Goal: Transaction & Acquisition: Download file/media

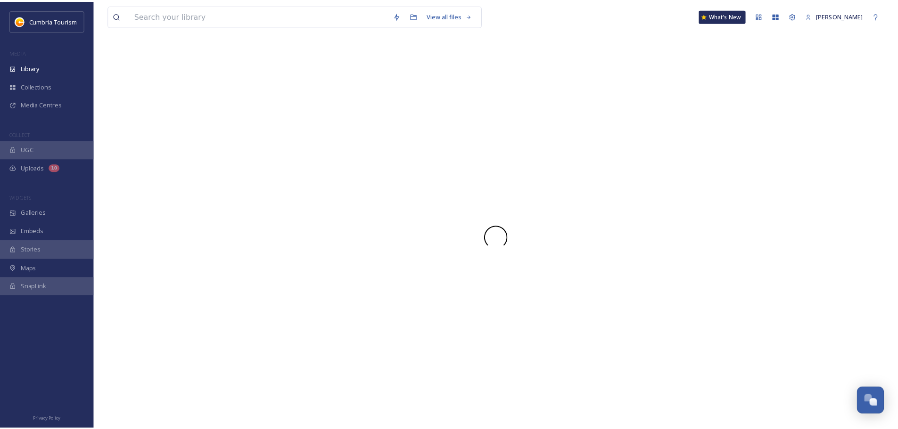
scroll to position [3725, 0]
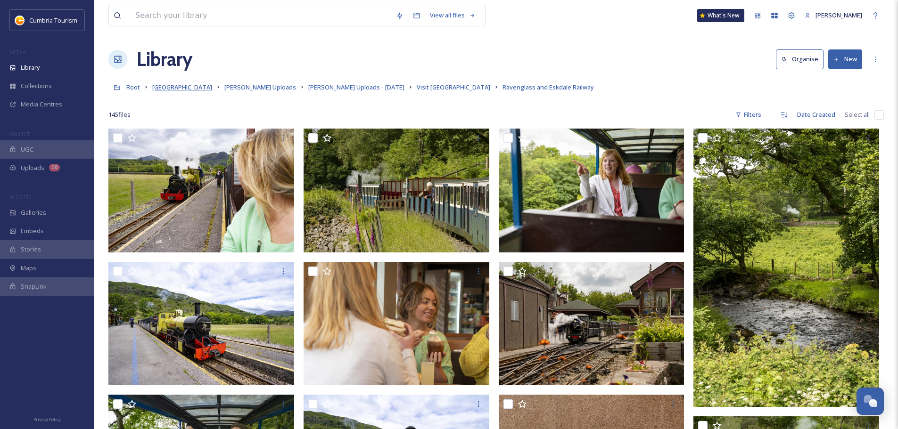
click at [179, 84] on span "[GEOGRAPHIC_DATA]" at bounding box center [182, 87] width 60 height 8
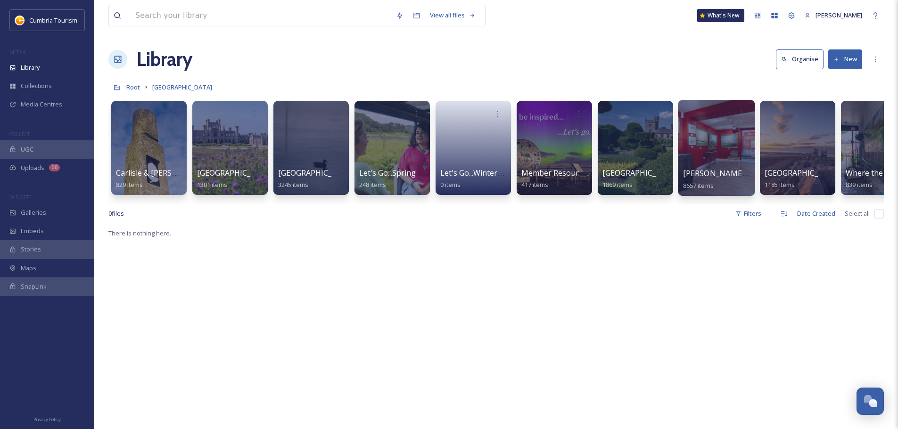
click at [731, 174] on span "[PERSON_NAME] Uploads" at bounding box center [729, 173] width 93 height 10
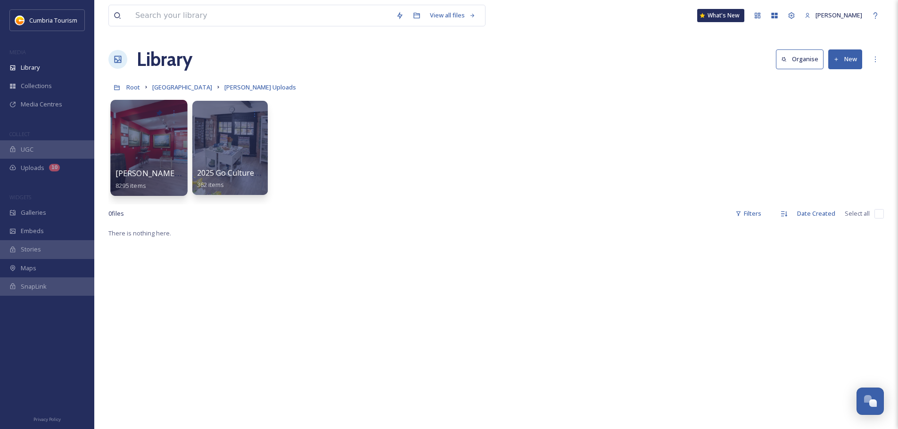
click at [148, 162] on div at bounding box center [148, 148] width 77 height 96
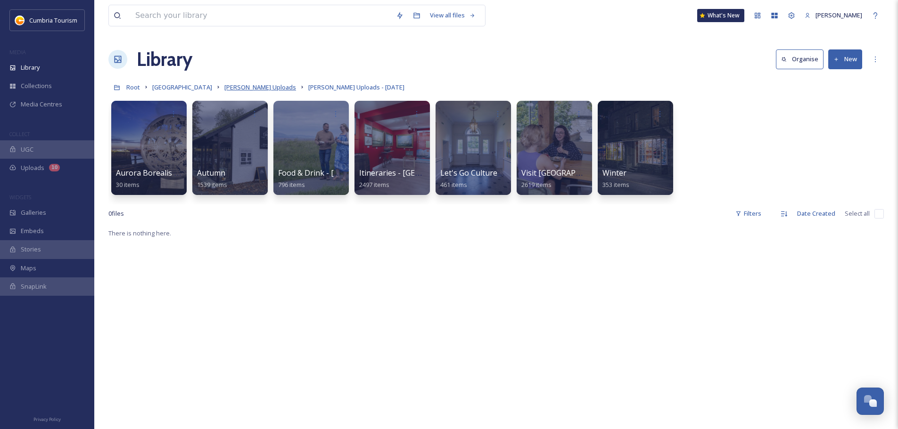
click at [286, 87] on span "[PERSON_NAME] Uploads" at bounding box center [260, 87] width 72 height 8
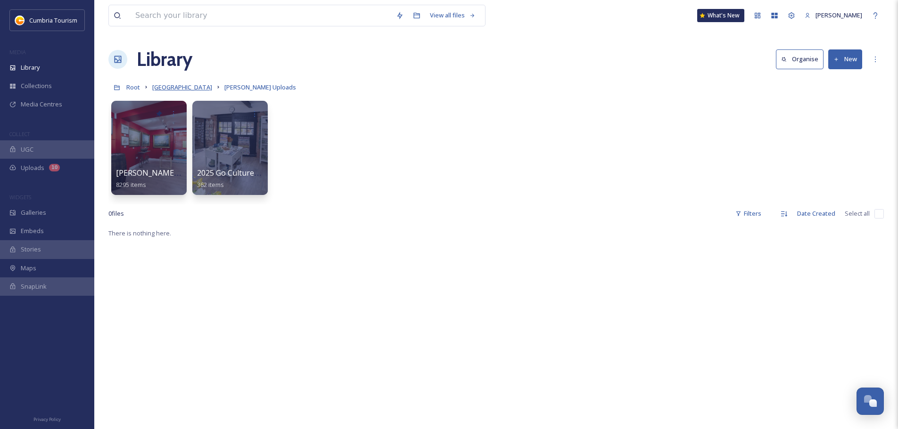
click at [179, 88] on span "[GEOGRAPHIC_DATA]" at bounding box center [182, 87] width 60 height 8
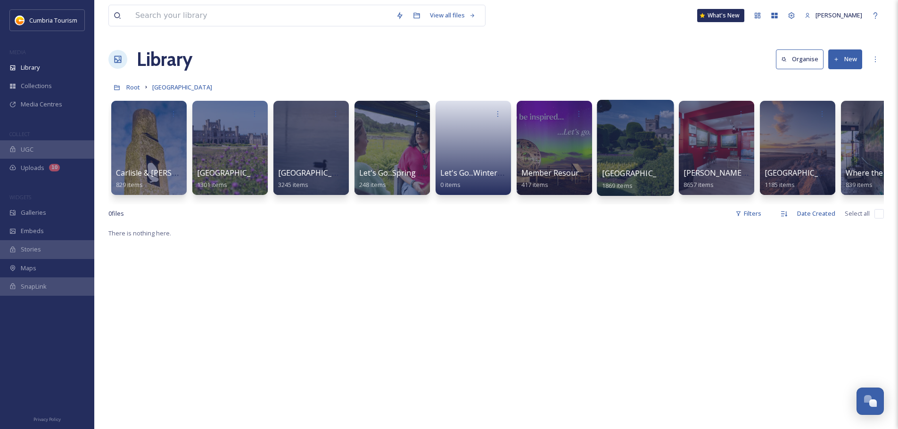
click at [637, 172] on span "[GEOGRAPHIC_DATA]" at bounding box center [640, 173] width 77 height 10
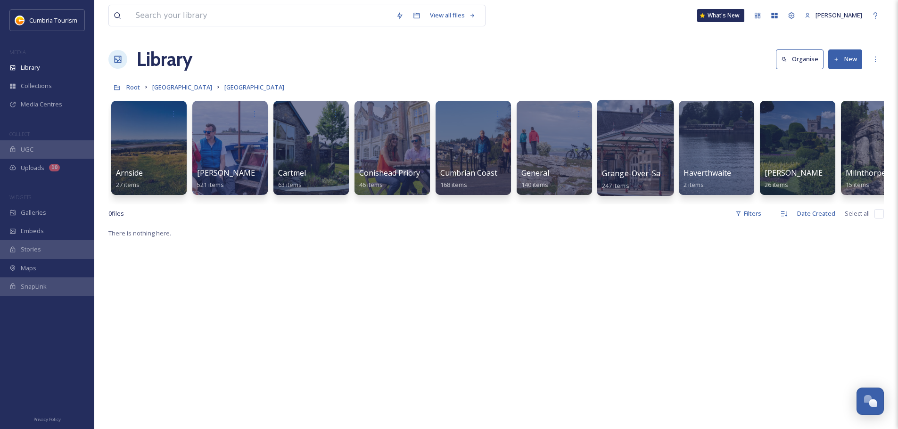
click at [632, 171] on span "Grange-Over-Sands" at bounding box center [638, 173] width 72 height 10
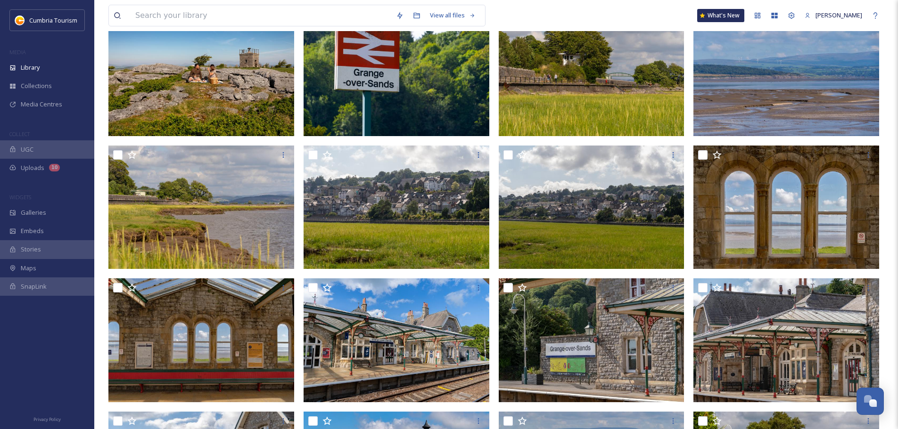
scroll to position [132, 0]
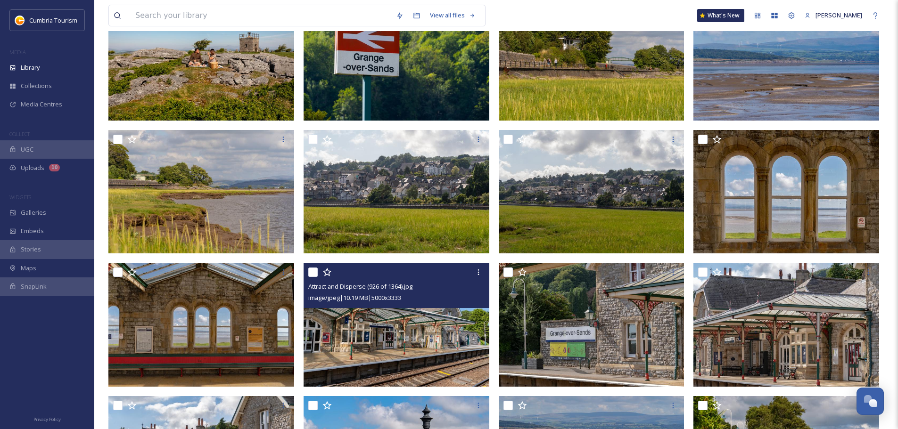
click at [376, 348] on img at bounding box center [397, 325] width 186 height 124
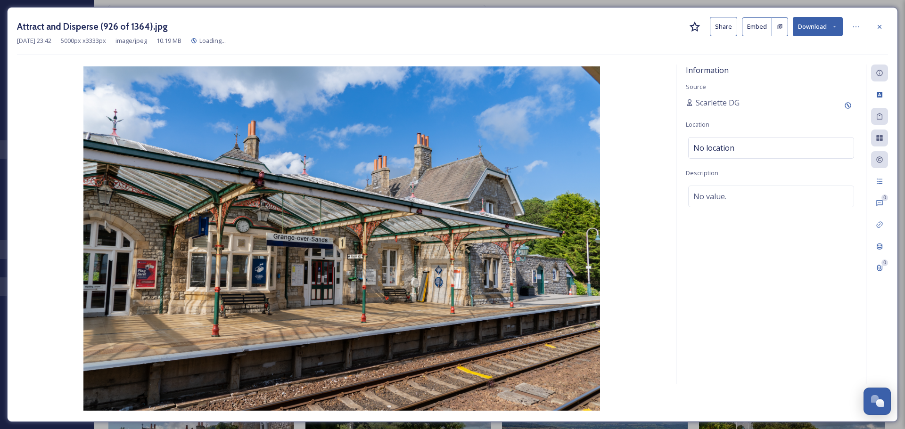
click at [831, 29] on button "Download" at bounding box center [818, 26] width 50 height 19
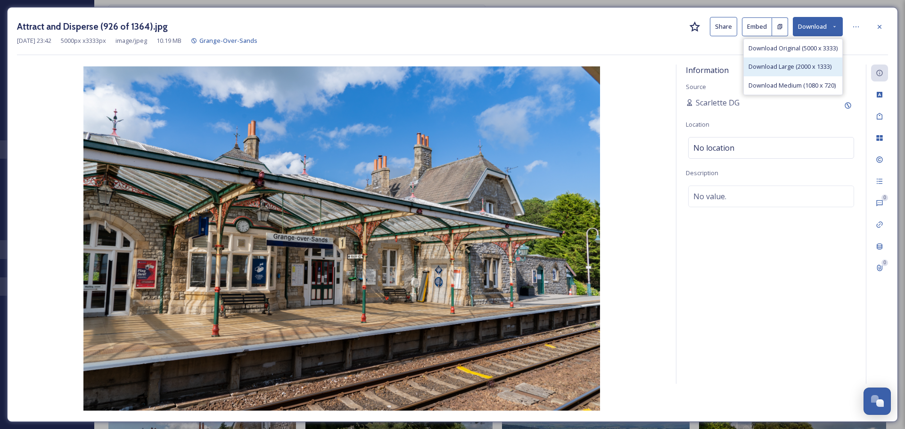
click at [806, 68] on span "Download Large (2000 x 1333)" at bounding box center [790, 66] width 83 height 9
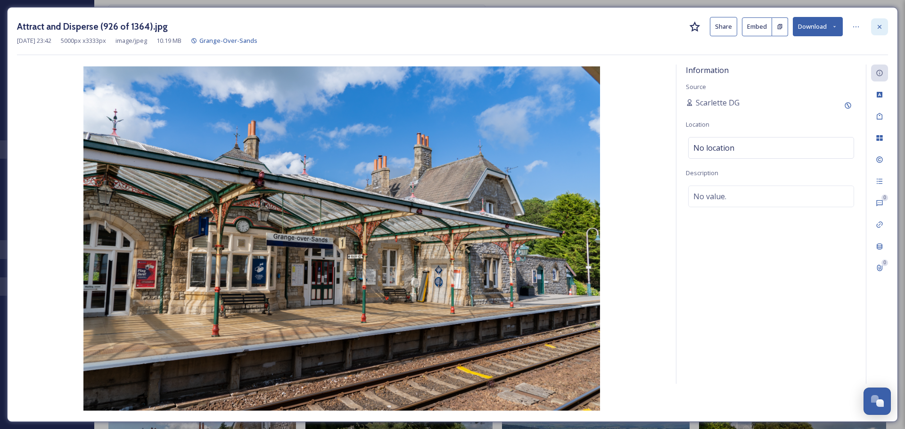
click at [888, 27] on div at bounding box center [879, 26] width 17 height 17
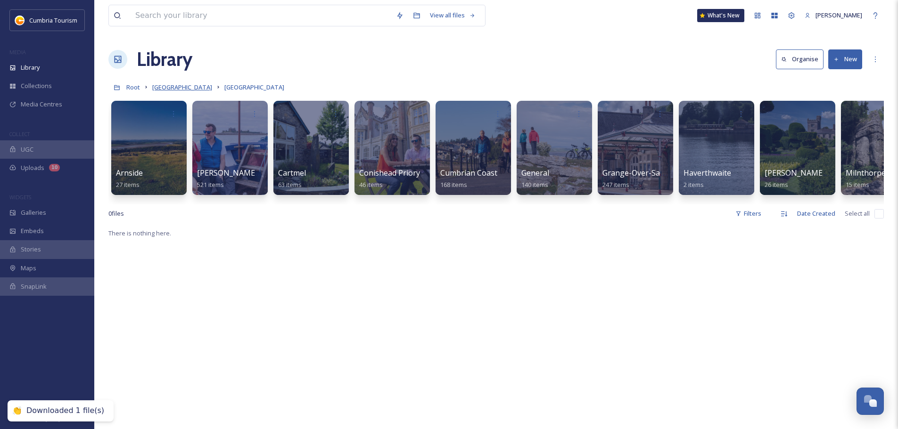
click at [176, 89] on span "[GEOGRAPHIC_DATA]" at bounding box center [182, 87] width 60 height 8
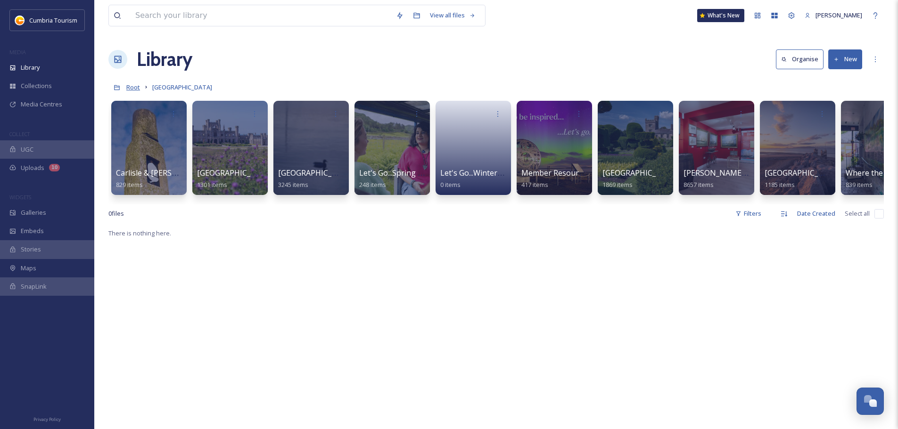
click at [132, 89] on span "Root" at bounding box center [133, 87] width 14 height 8
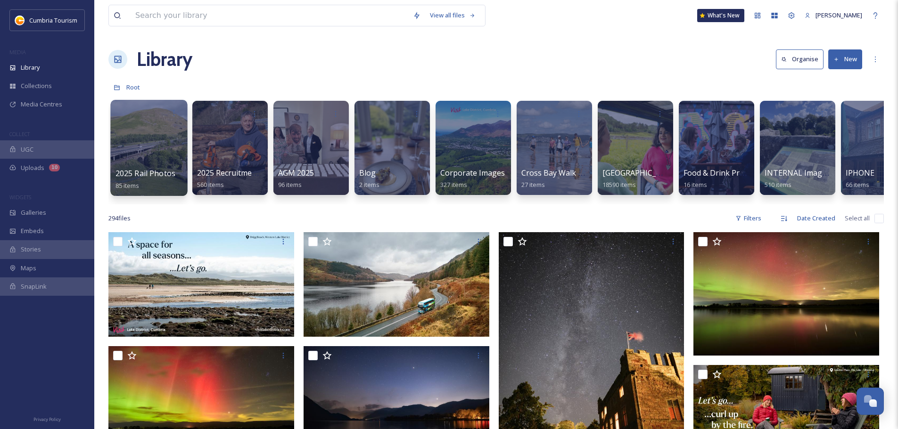
click at [153, 170] on span "2025 Rail Photos" at bounding box center [146, 173] width 60 height 10
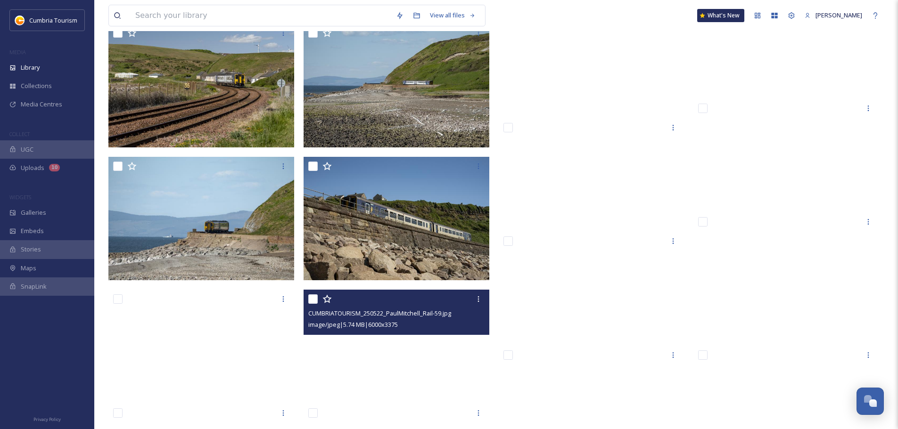
scroll to position [1239, 0]
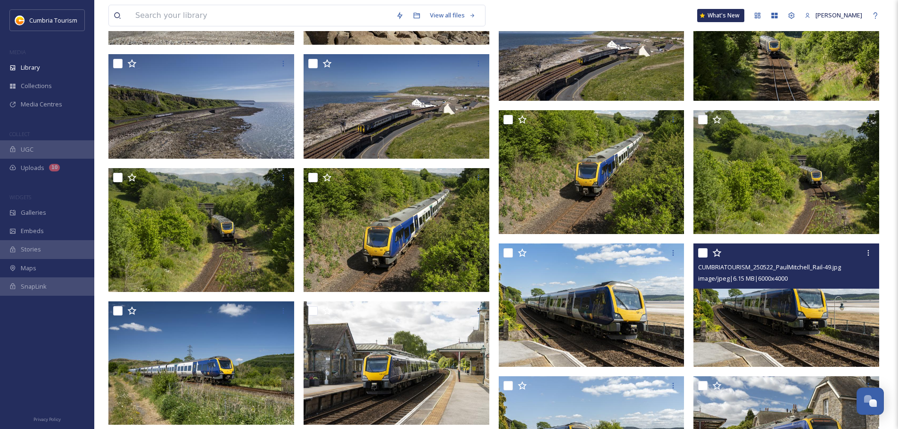
click at [823, 326] on img at bounding box center [787, 306] width 186 height 124
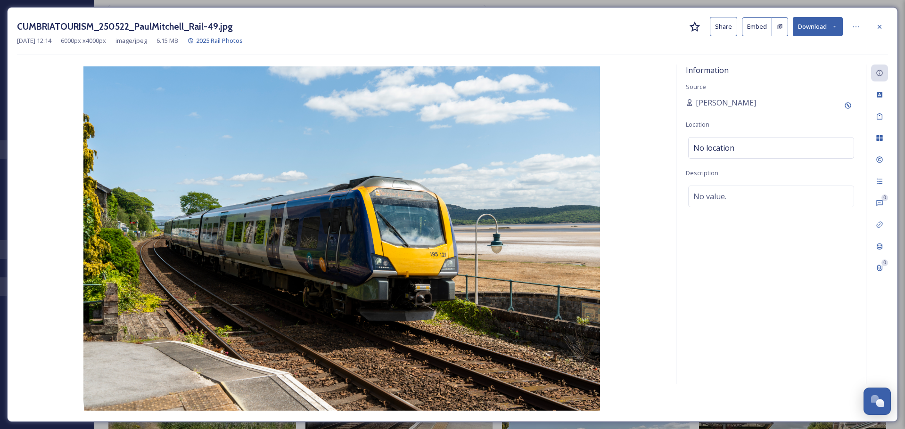
click at [879, 24] on icon at bounding box center [880, 27] width 8 height 8
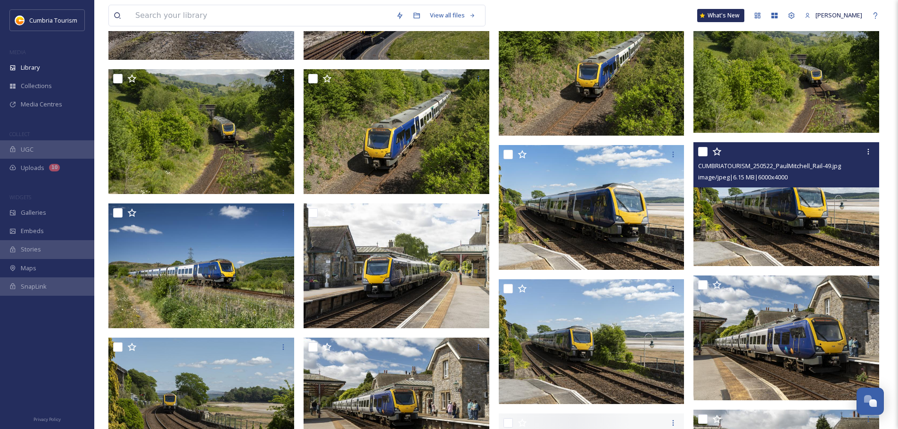
scroll to position [1381, 0]
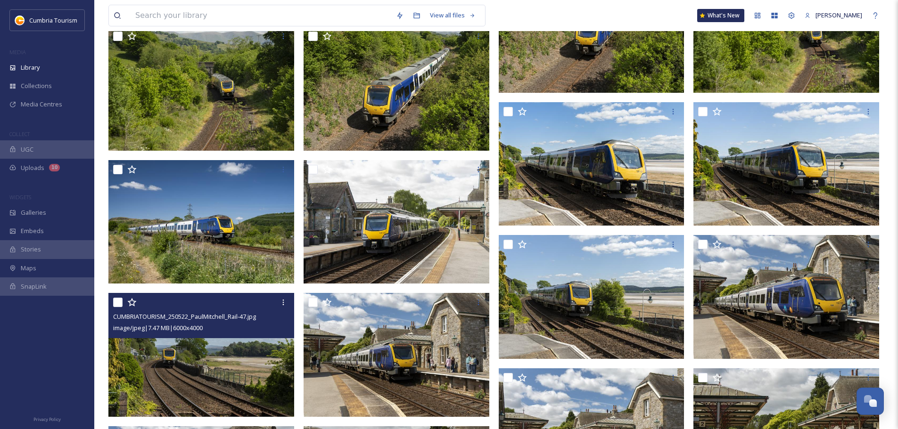
click at [200, 374] on img at bounding box center [201, 355] width 186 height 124
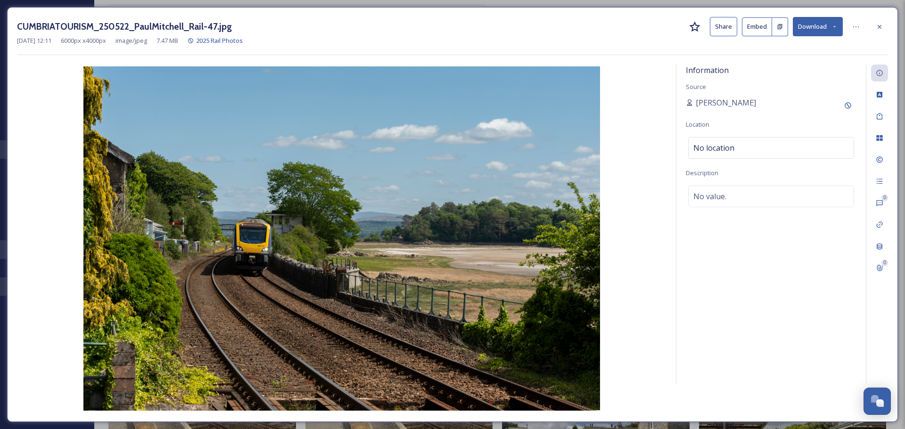
drag, startPoint x: 834, startPoint y: 26, endPoint x: 826, endPoint y: 34, distance: 10.7
click at [832, 28] on icon at bounding box center [835, 27] width 6 height 6
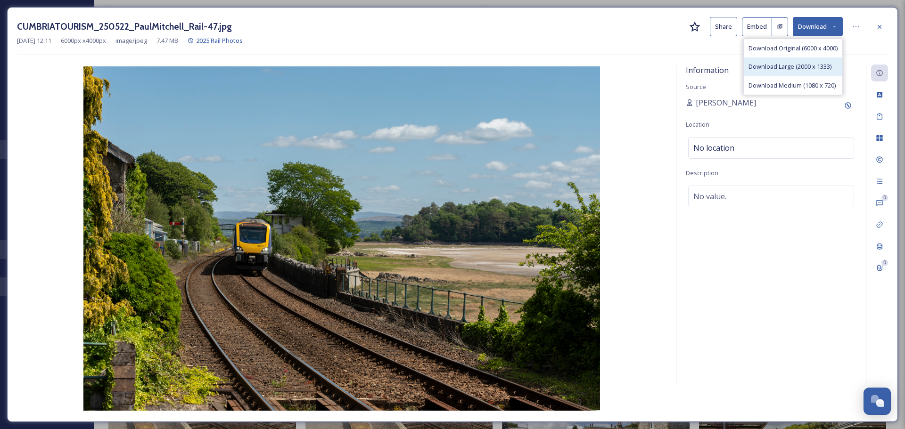
click at [784, 64] on span "Download Large (2000 x 1333)" at bounding box center [790, 66] width 83 height 9
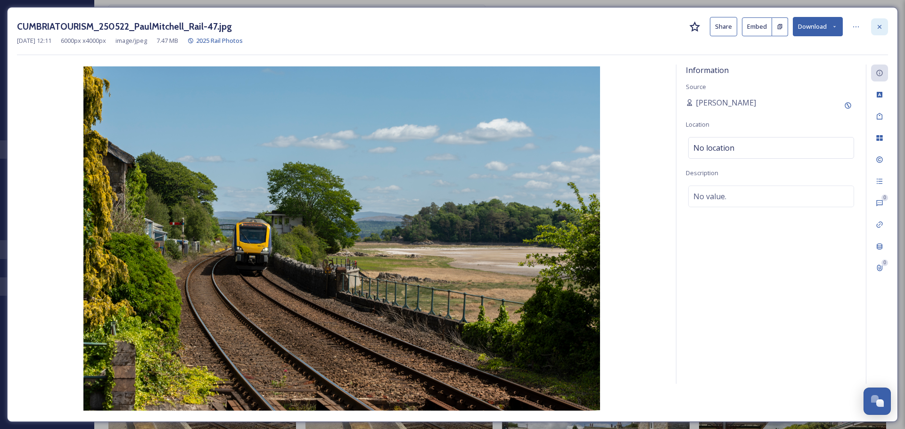
click at [875, 28] on div at bounding box center [879, 26] width 17 height 17
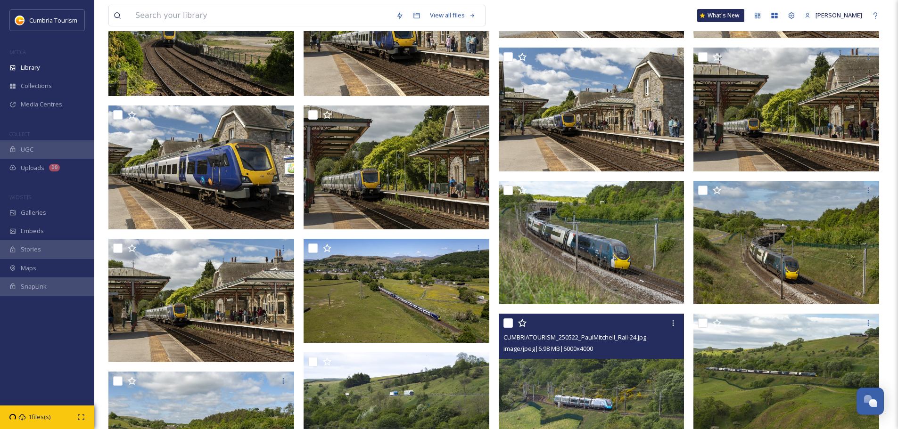
scroll to position [1711, 0]
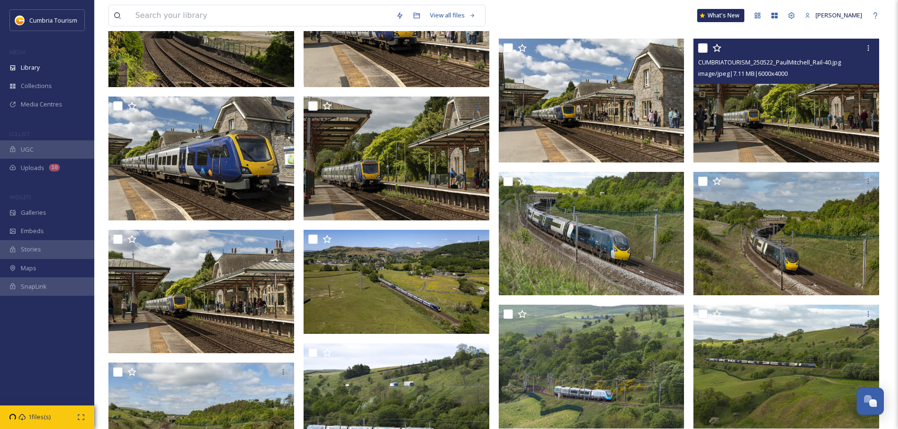
click at [814, 134] on img at bounding box center [787, 101] width 186 height 124
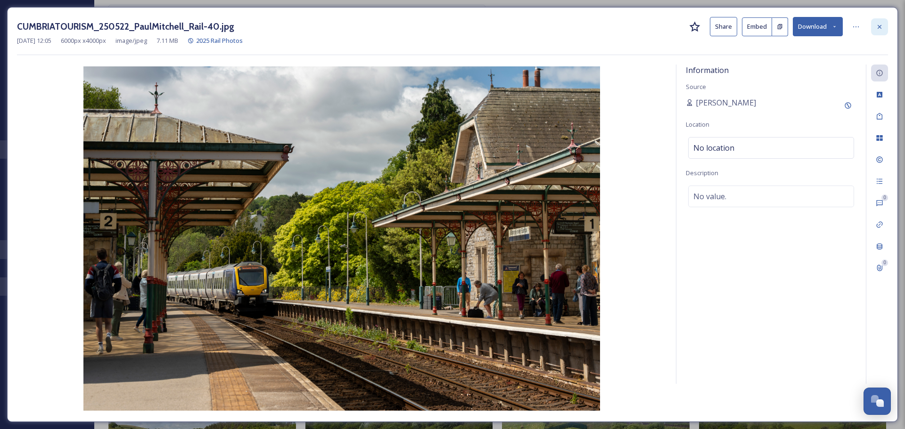
click at [880, 27] on icon at bounding box center [880, 27] width 4 height 4
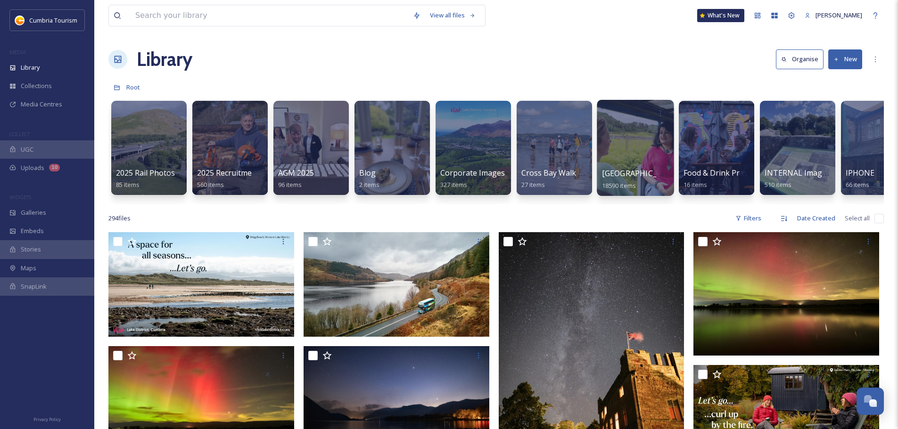
click at [636, 173] on span "[GEOGRAPHIC_DATA]" at bounding box center [640, 173] width 77 height 10
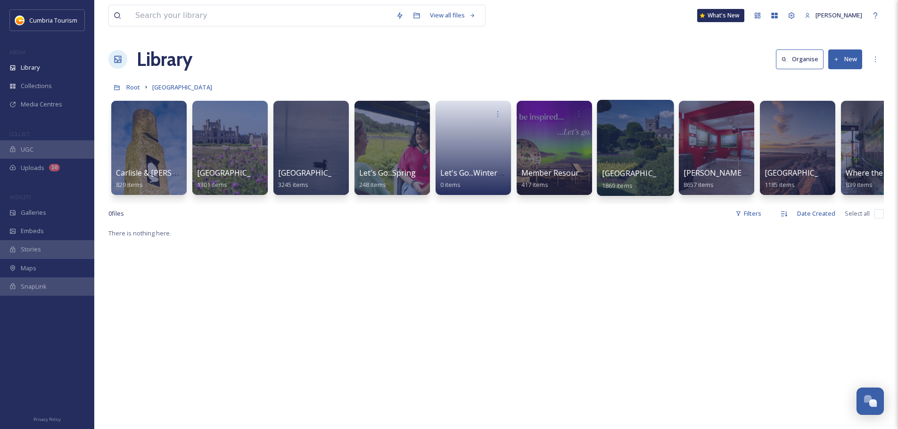
click at [644, 175] on span "[GEOGRAPHIC_DATA]" at bounding box center [640, 173] width 77 height 10
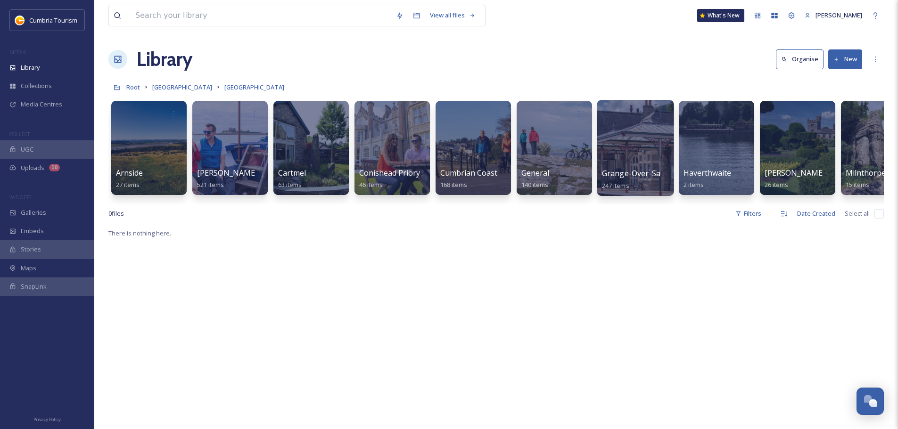
click at [659, 174] on span "Grange-Over-Sands" at bounding box center [638, 173] width 72 height 10
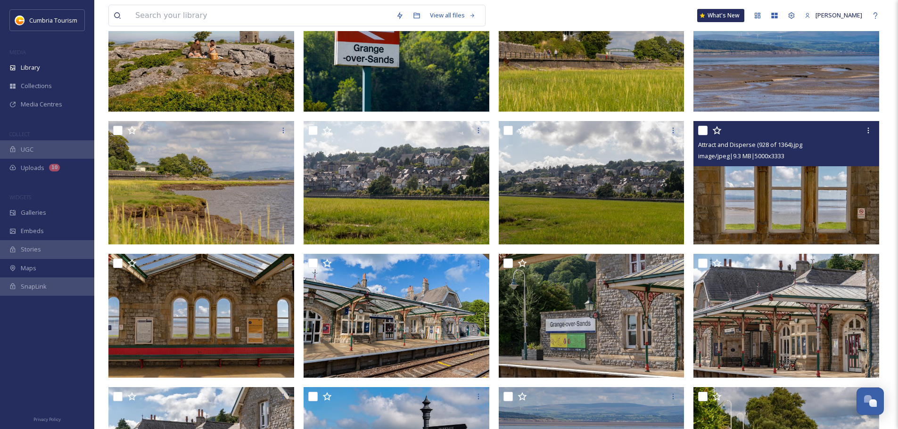
scroll to position [141, 0]
click at [826, 191] on img at bounding box center [787, 183] width 186 height 124
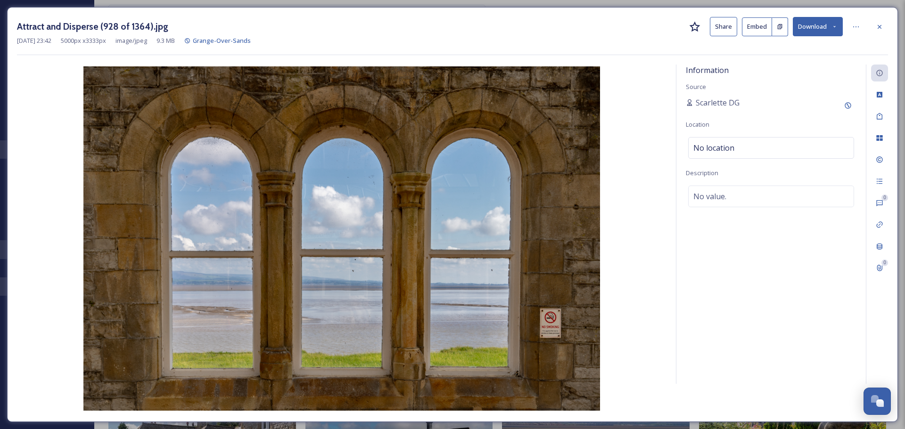
click at [821, 31] on button "Download" at bounding box center [818, 26] width 50 height 19
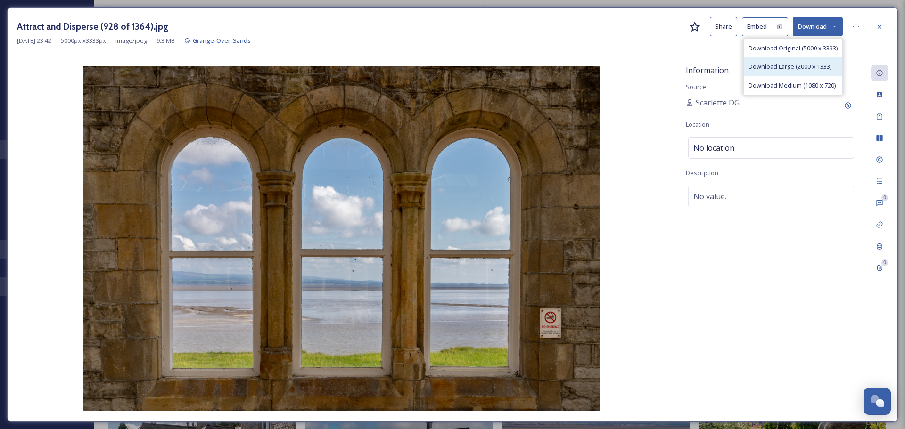
click at [812, 65] on span "Download Large (2000 x 1333)" at bounding box center [790, 66] width 83 height 9
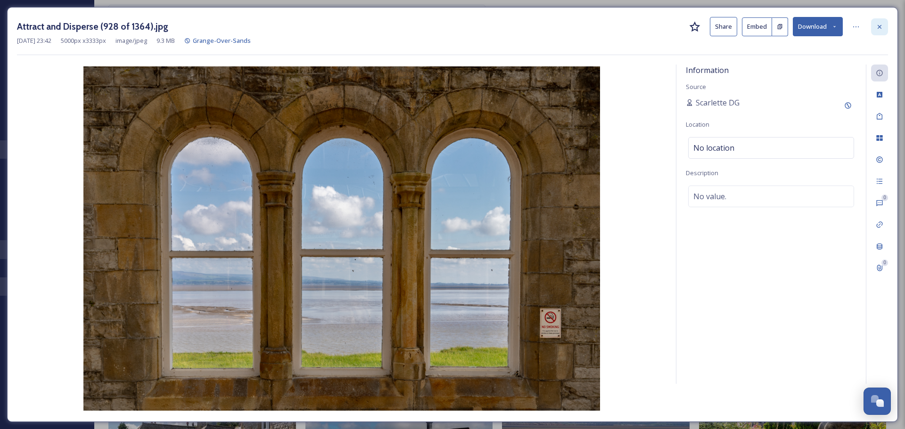
click at [886, 30] on div at bounding box center [879, 26] width 17 height 17
